Goal: Use online tool/utility: Utilize a website feature to perform a specific function

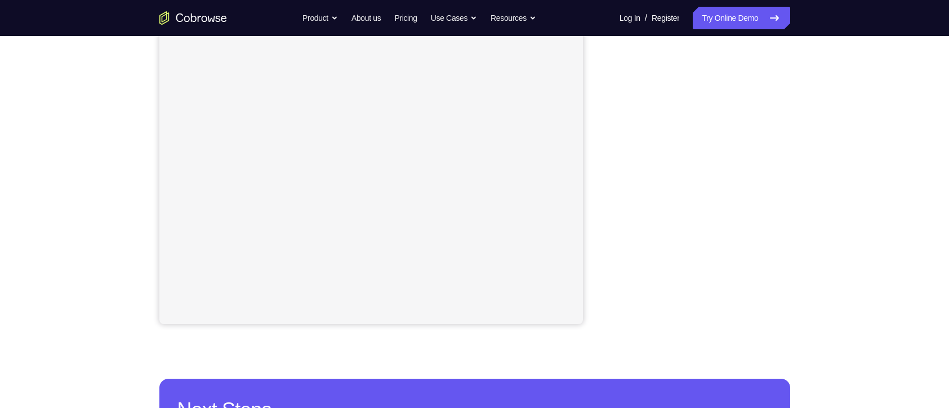
scroll to position [198, 0]
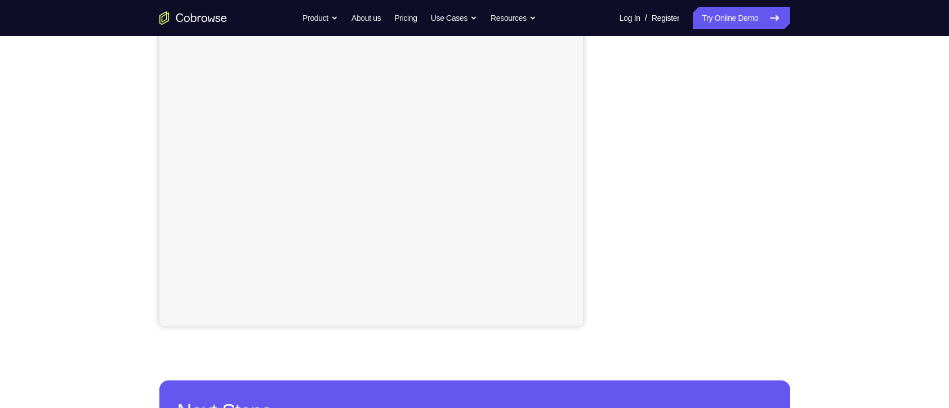
click at [866, 262] on div "Your Support Agent Your Customer Web iOS Android Next Steps We’d be happy to gi…" at bounding box center [474, 209] width 949 height 743
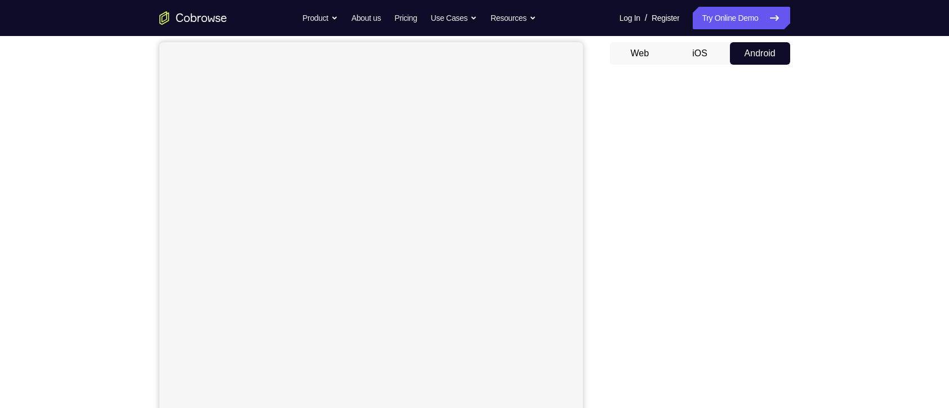
scroll to position [96, 0]
click at [613, 261] on div at bounding box center [700, 255] width 180 height 346
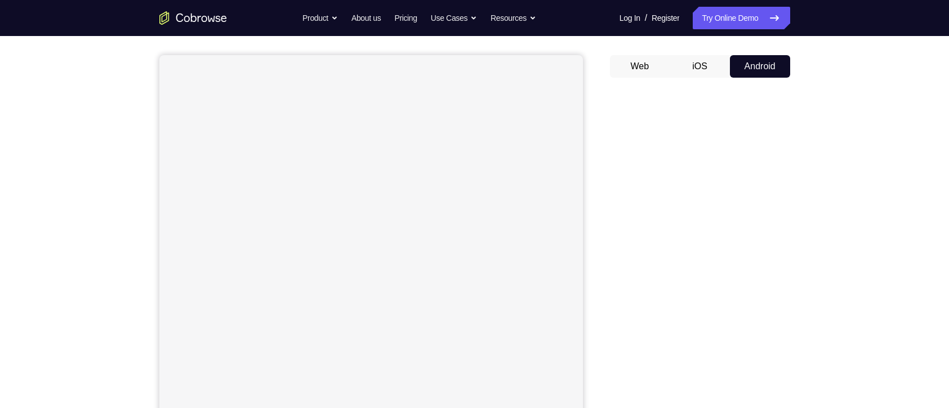
scroll to position [69, 0]
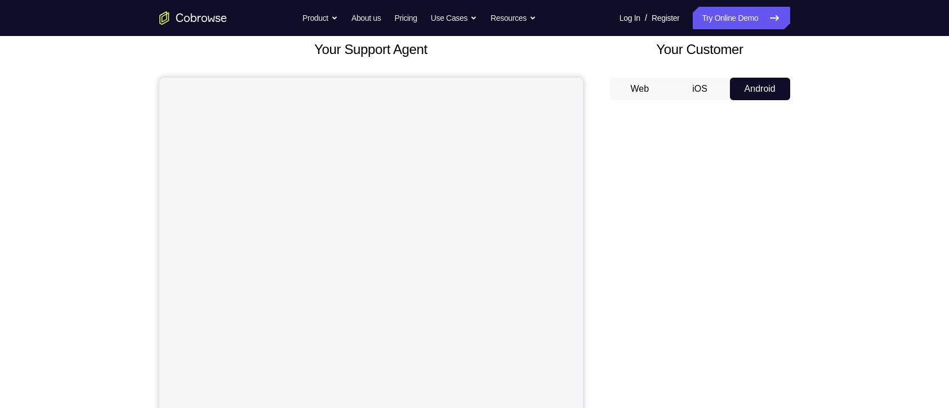
click at [836, 296] on div "Your Support Agent Your Customer Web iOS Android Next Steps We’d be happy to gi…" at bounding box center [474, 338] width 949 height 743
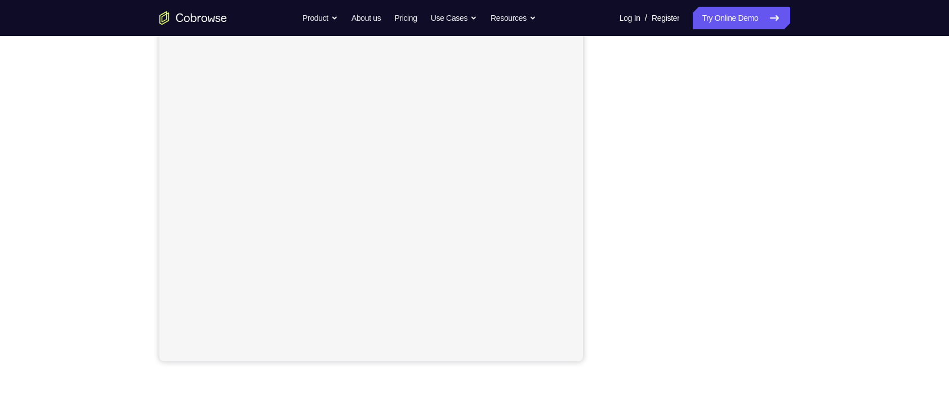
scroll to position [163, 0]
click at [785, 172] on div at bounding box center [700, 188] width 180 height 346
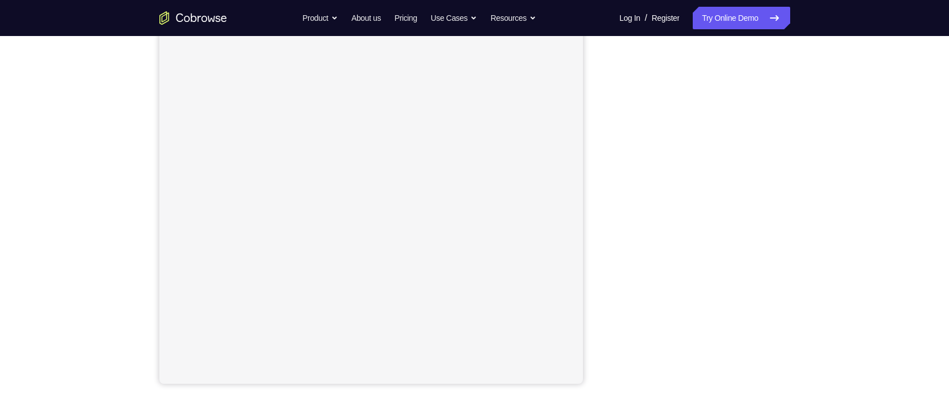
scroll to position [109, 0]
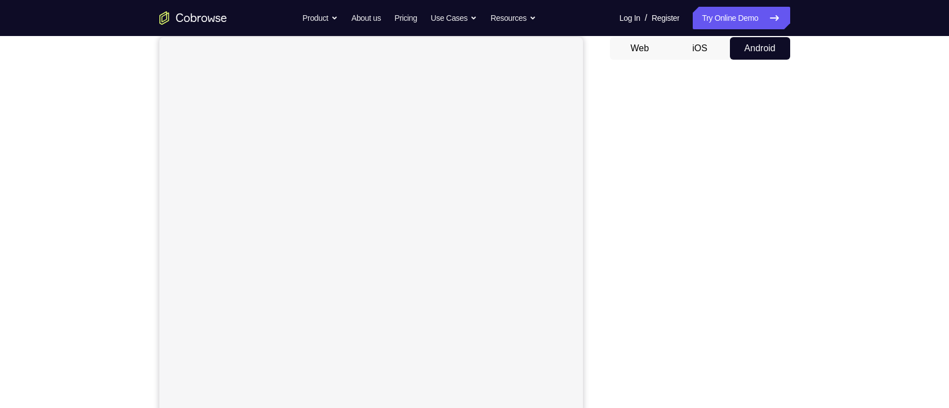
click at [875, 259] on div "Your Support Agent Your Customer Web iOS Android Next Steps We’d be happy to gi…" at bounding box center [474, 298] width 949 height 743
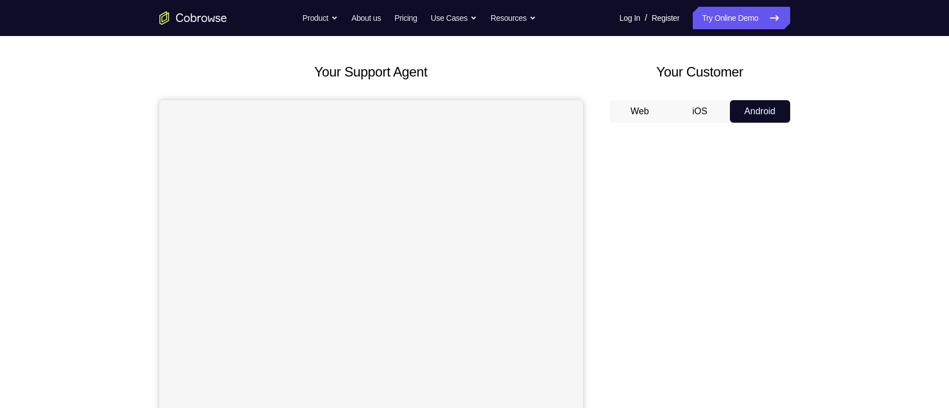
scroll to position [41, 0]
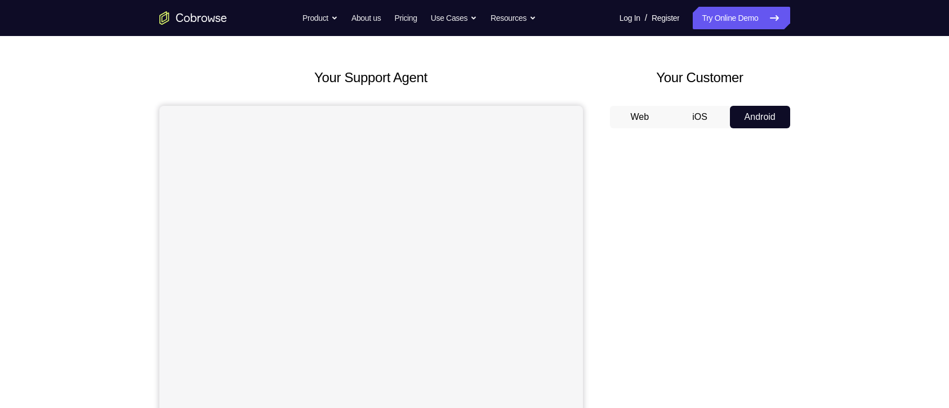
click at [812, 162] on div "Your Support Agent Your Customer Web iOS Android Next Steps We’d be happy to gi…" at bounding box center [474, 366] width 721 height 743
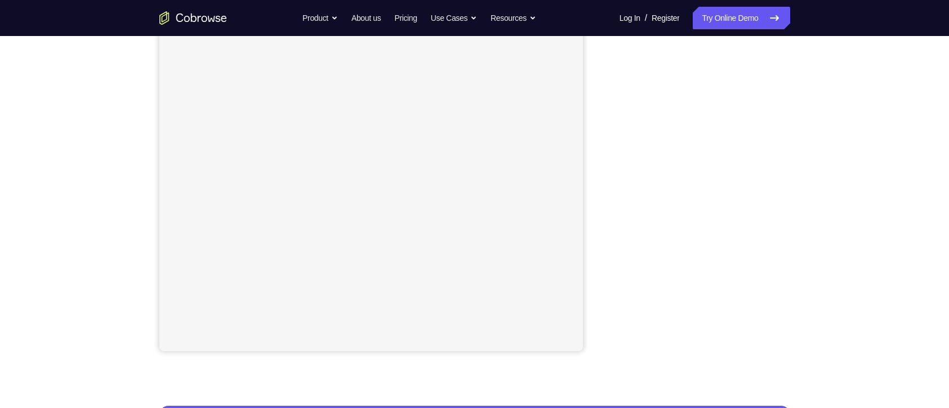
scroll to position [174, 0]
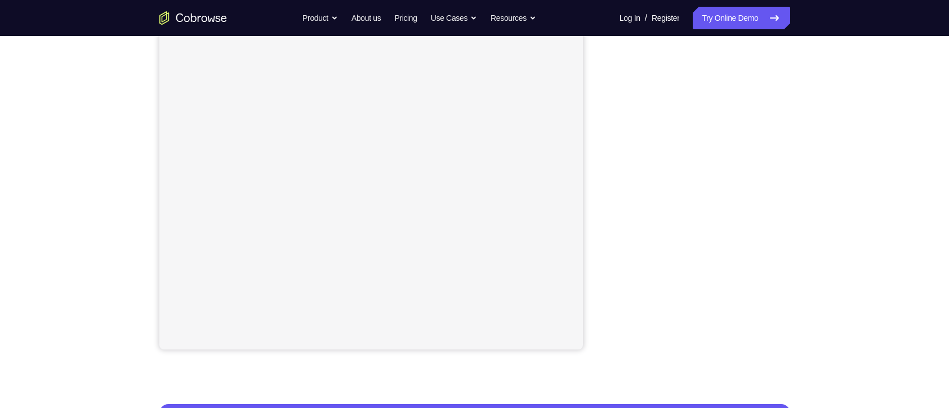
click at [834, 207] on div "Your Support Agent Your Customer Web iOS Android Next Steps We’d be happy to gi…" at bounding box center [474, 233] width 721 height 743
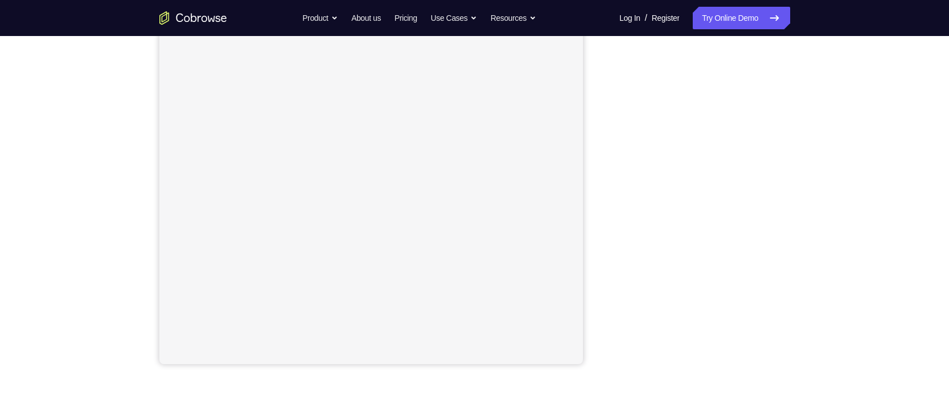
click at [829, 206] on div "Your Support Agent Your Customer Web iOS Android Next Steps We’d be happy to gi…" at bounding box center [474, 248] width 721 height 743
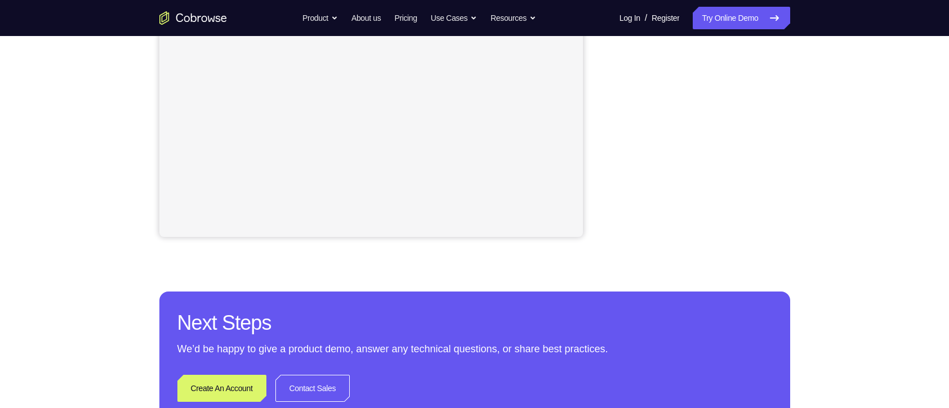
scroll to position [249, 0]
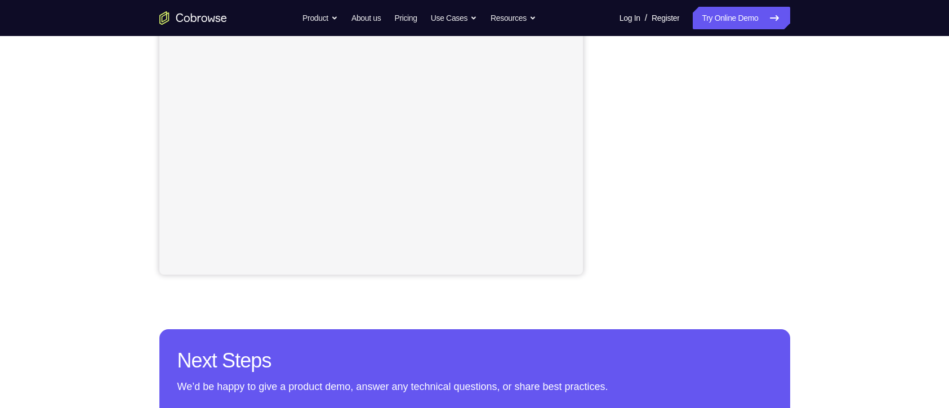
click at [816, 165] on div "Your Support Agent Your Customer Web iOS Android Next Steps We’d be happy to gi…" at bounding box center [474, 158] width 721 height 743
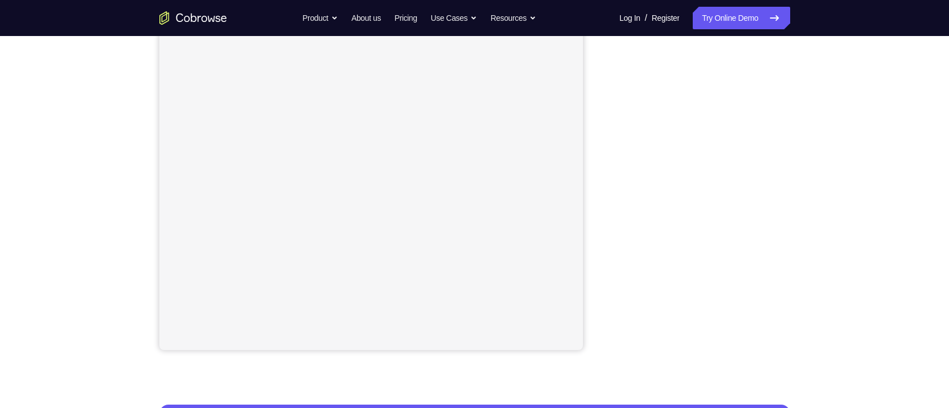
scroll to position [173, 0]
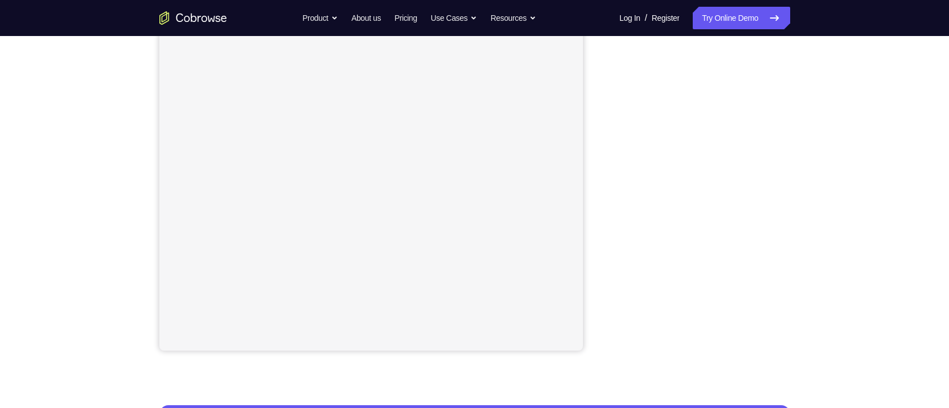
click at [816, 206] on div "Your Support Agent Your Customer Web iOS Android Next Steps We’d be happy to gi…" at bounding box center [474, 234] width 721 height 743
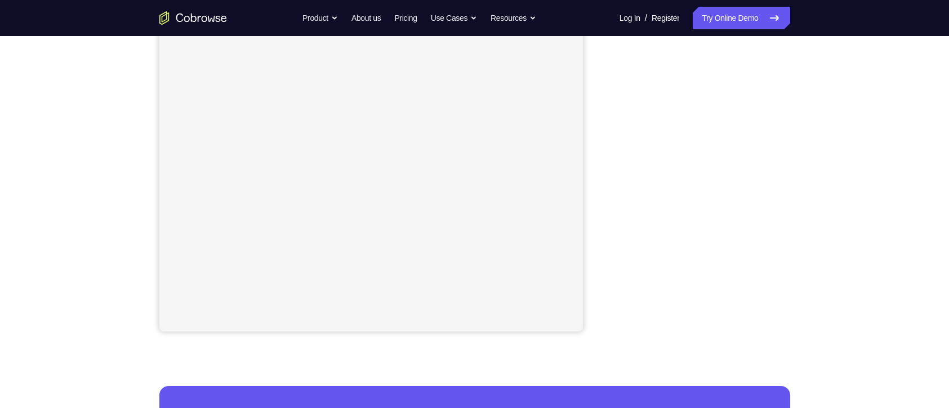
scroll to position [191, 0]
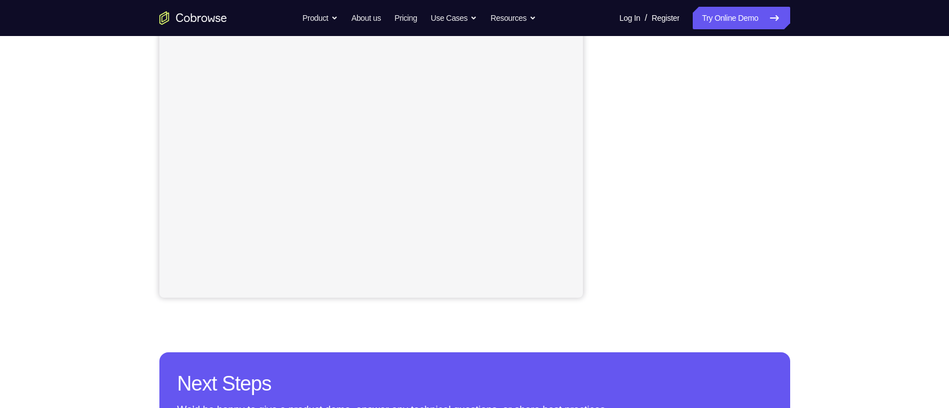
click at [828, 206] on div "Your Support Agent Your Customer Web iOS Android Next Steps We’d be happy to gi…" at bounding box center [474, 181] width 721 height 743
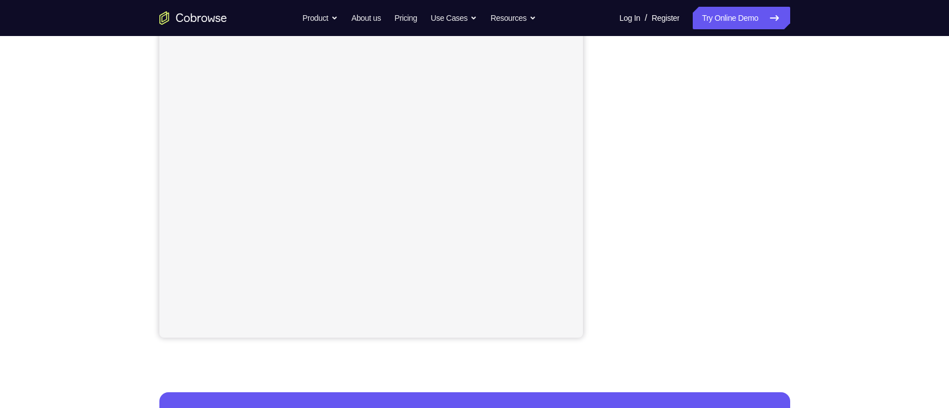
scroll to position [181, 0]
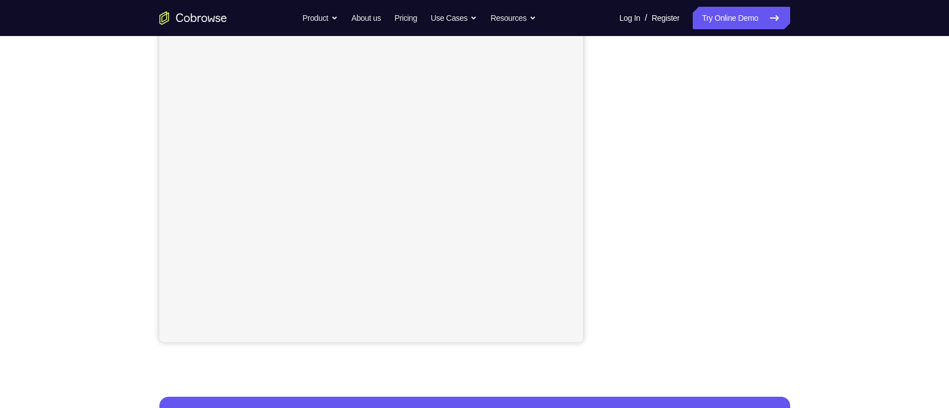
click at [800, 119] on div "Your Support Agent Your Customer Web iOS Android Next Steps We’d be happy to gi…" at bounding box center [474, 226] width 721 height 743
click at [799, 169] on div "Your Support Agent Your Customer Web iOS Android Next Steps We’d be happy to gi…" at bounding box center [474, 226] width 721 height 743
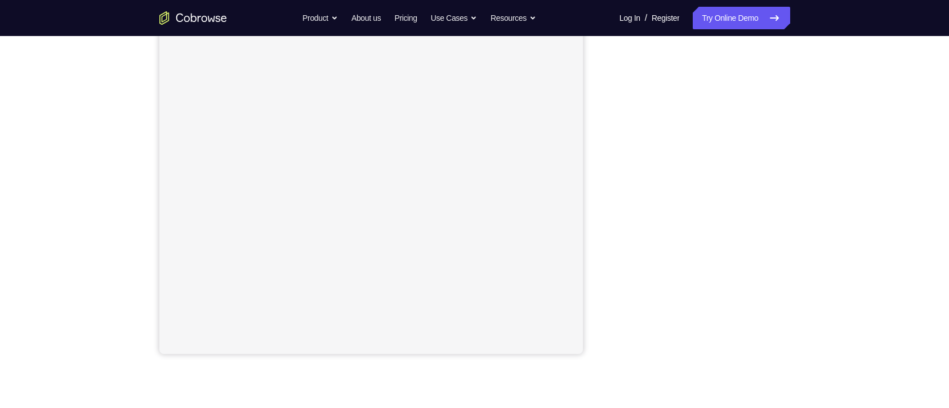
scroll to position [210, 0]
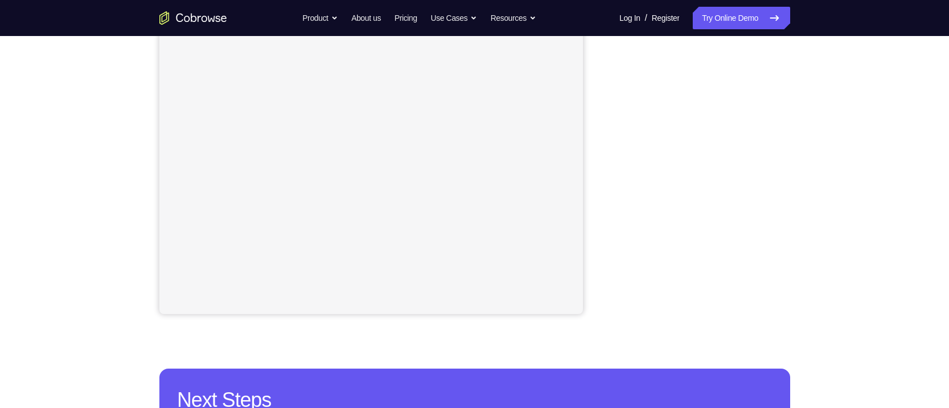
click at [799, 167] on div "Your Support Agent Your Customer Web iOS Android Next Steps We’d be happy to gi…" at bounding box center [474, 198] width 721 height 743
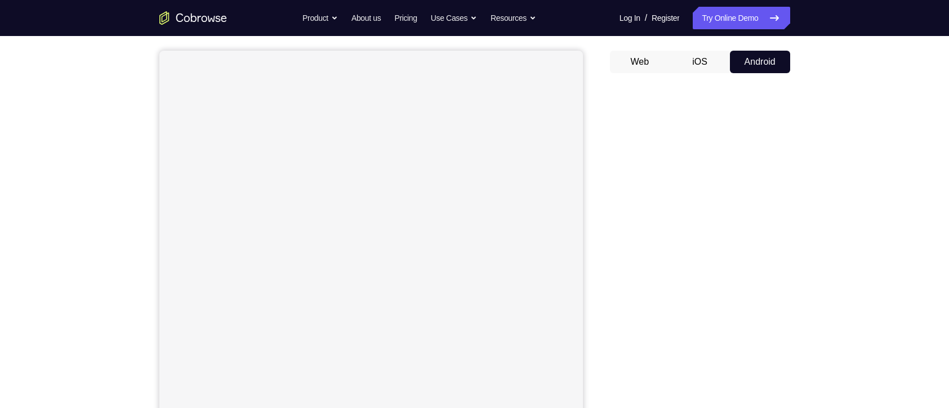
scroll to position [91, 0]
click at [790, 278] on div "Your Support Agent Your Customer Web iOS Android Next Steps We’d be happy to gi…" at bounding box center [474, 316] width 721 height 743
click at [785, 261] on div at bounding box center [700, 260] width 180 height 346
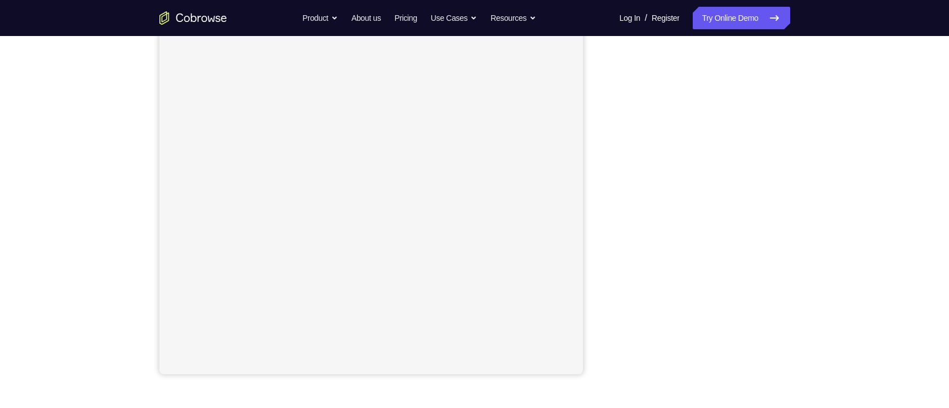
scroll to position [146, 0]
click at [785, 184] on div at bounding box center [700, 205] width 180 height 346
